Goal: Task Accomplishment & Management: Manage account settings

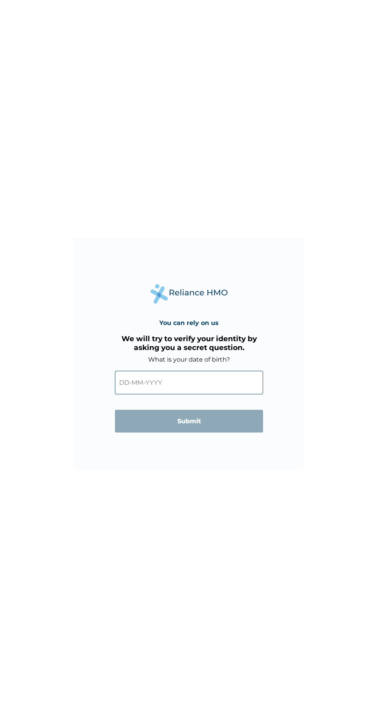
click at [202, 381] on input "text" at bounding box center [189, 383] width 148 height 24
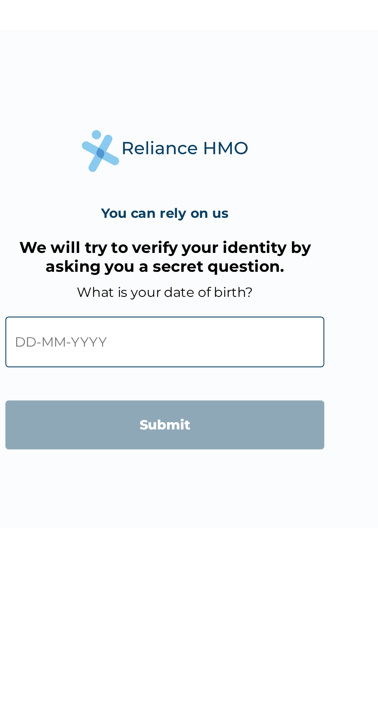
click at [221, 382] on input "text" at bounding box center [189, 383] width 148 height 24
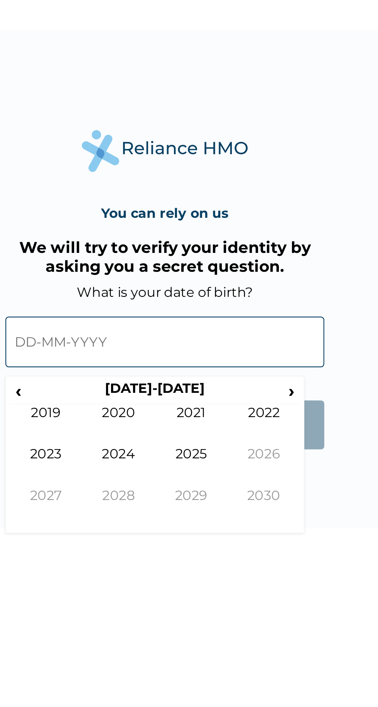
click at [121, 403] on span "‹" at bounding box center [121, 406] width 8 height 10
click at [119, 404] on span "‹" at bounding box center [121, 406] width 8 height 10
click at [204, 417] on td "2001" at bounding box center [201, 421] width 34 height 19
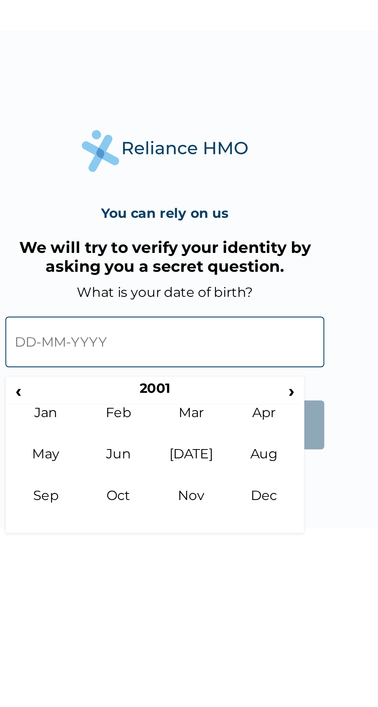
click at [236, 416] on td "Apr" at bounding box center [235, 421] width 34 height 19
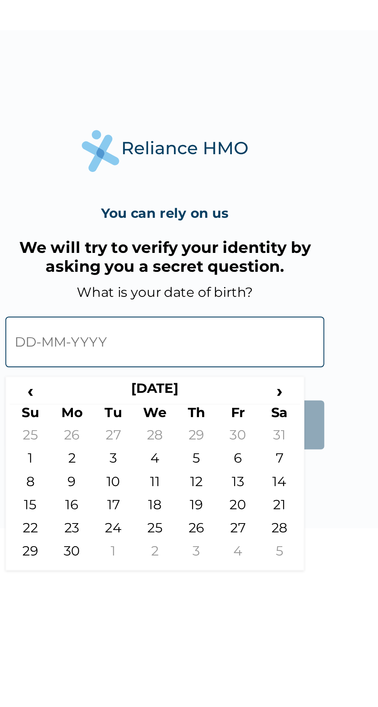
click at [241, 461] on td "21" at bounding box center [242, 460] width 19 height 11
type input "21-04-2001"
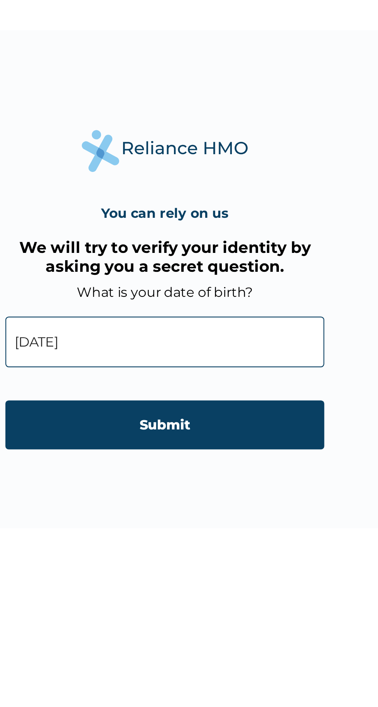
click at [217, 423] on input "Submit" at bounding box center [189, 421] width 148 height 23
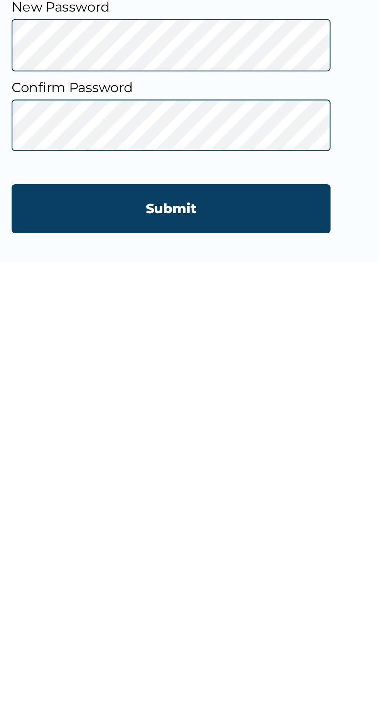
click at [215, 439] on input "Submit" at bounding box center [189, 444] width 148 height 23
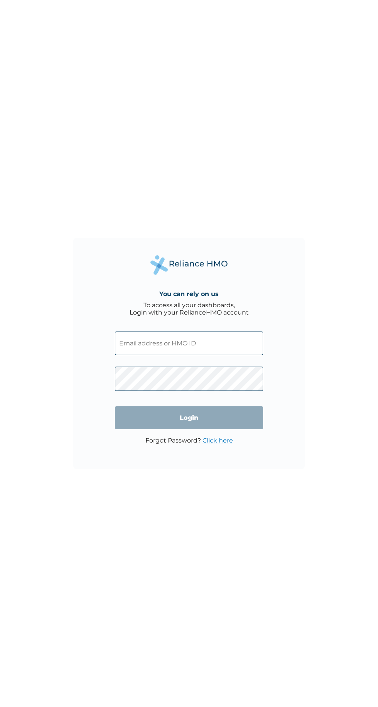
click at [215, 344] on input "text" at bounding box center [189, 344] width 148 height 24
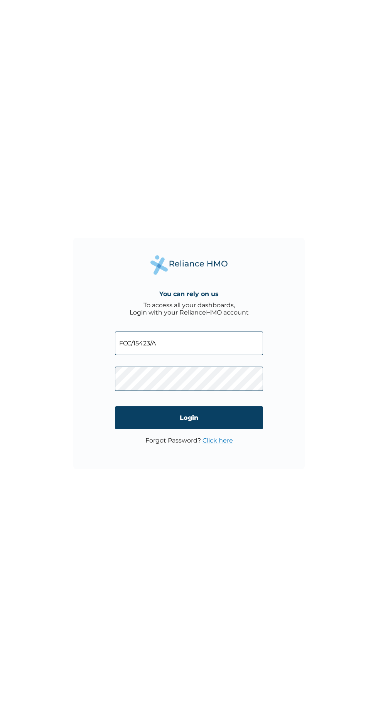
click input "Login" at bounding box center [189, 417] width 148 height 23
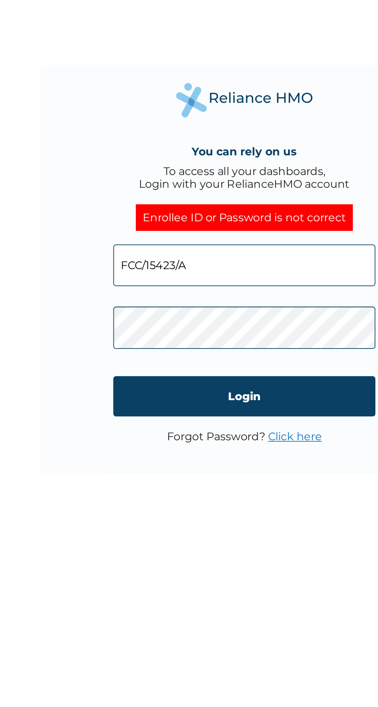
click at [216, 422] on input "Login" at bounding box center [189, 425] width 148 height 23
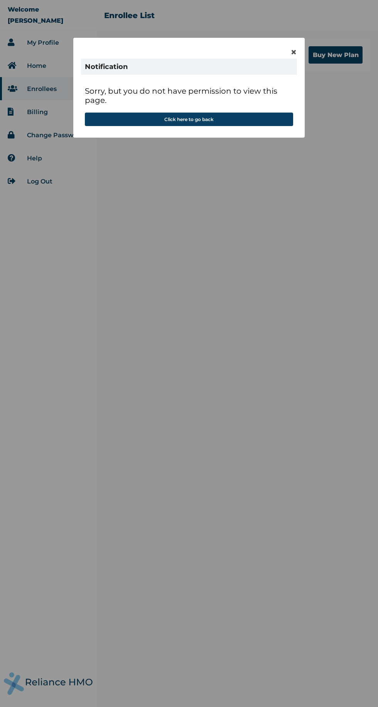
click at [245, 115] on button "Click here to go back" at bounding box center [189, 119] width 208 height 13
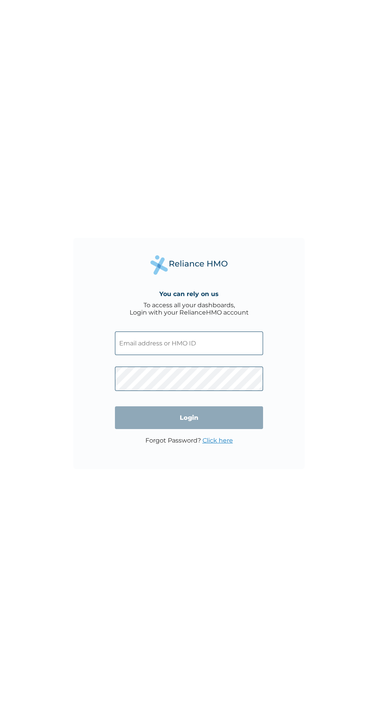
click at [237, 343] on input "text" at bounding box center [189, 344] width 148 height 24
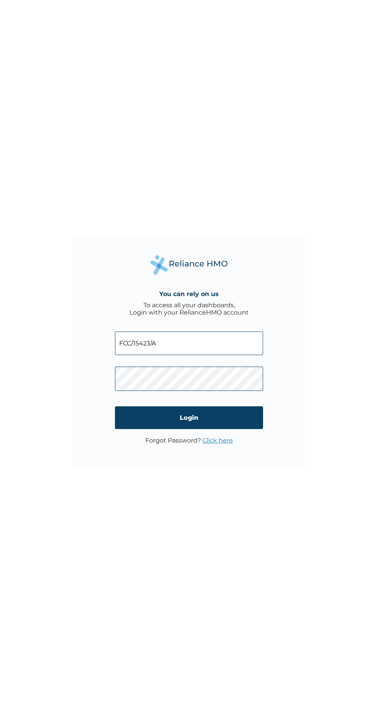
click input "Login" at bounding box center [189, 417] width 148 height 23
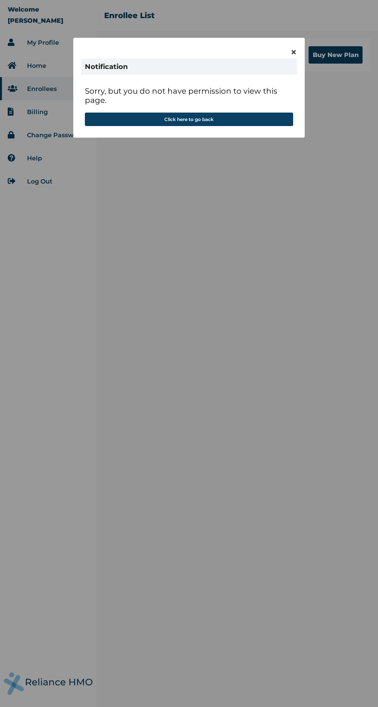
click at [301, 35] on div "× Notification Sorry, but you do not have permission to view this page. Click h…" at bounding box center [189, 353] width 378 height 707
click at [300, 31] on div "× Notification Sorry, but you do not have permission to view this page. Click h…" at bounding box center [189, 353] width 378 height 707
click at [300, 34] on div "× Notification Sorry, but you do not have permission to view this page. Click h…" at bounding box center [189, 353] width 378 height 707
click at [293, 49] on span "×" at bounding box center [293, 52] width 7 height 13
